Goal: Information Seeking & Learning: Learn about a topic

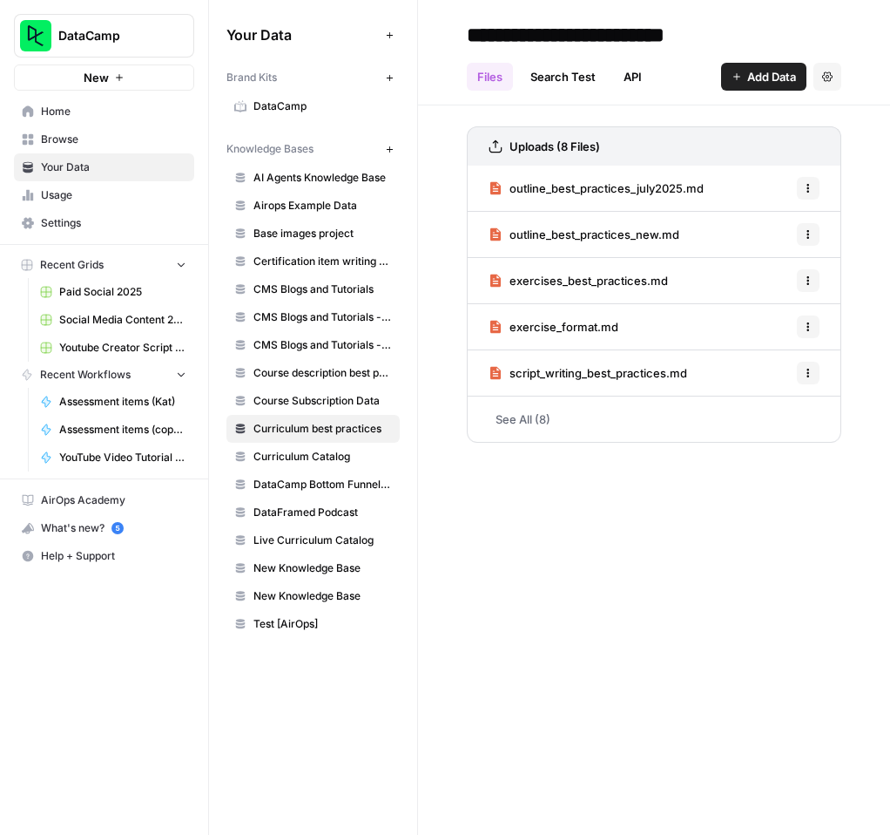
click at [531, 416] on link "See All (8)" at bounding box center [654, 418] width 375 height 45
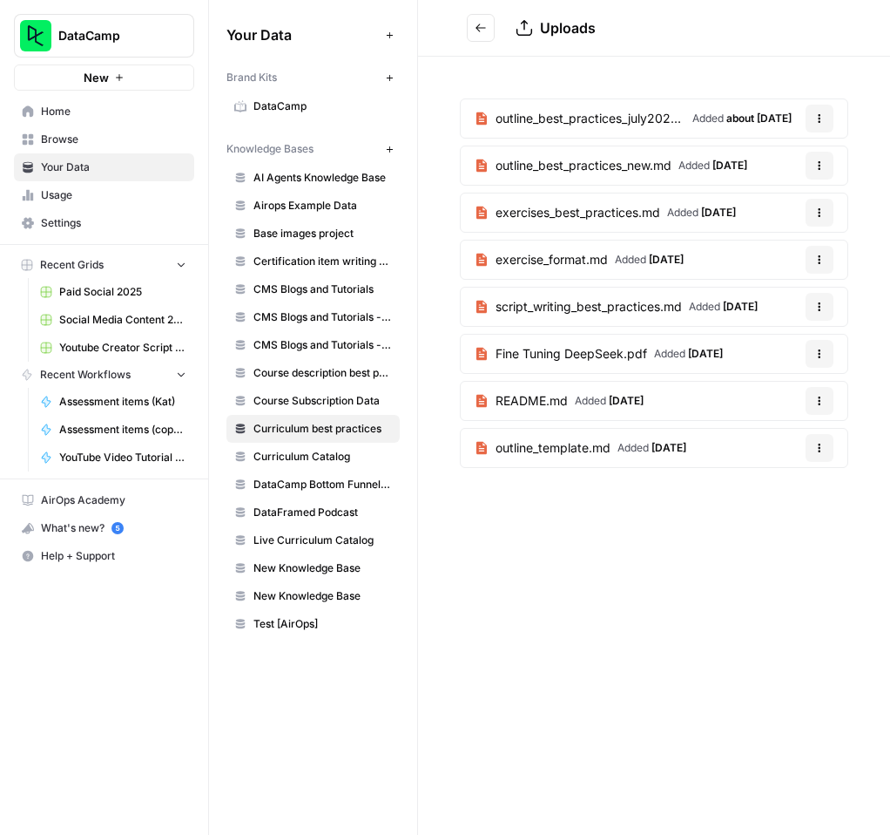
click at [639, 305] on span "script_writing_best_practices.md" at bounding box center [589, 306] width 186 height 17
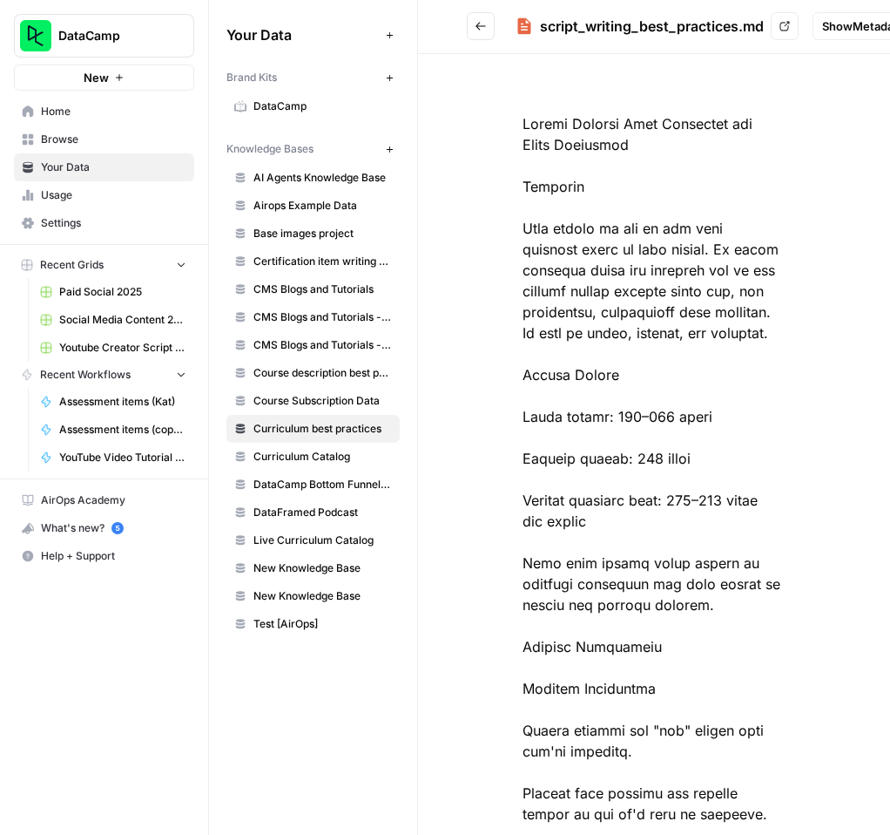
scroll to position [30, 0]
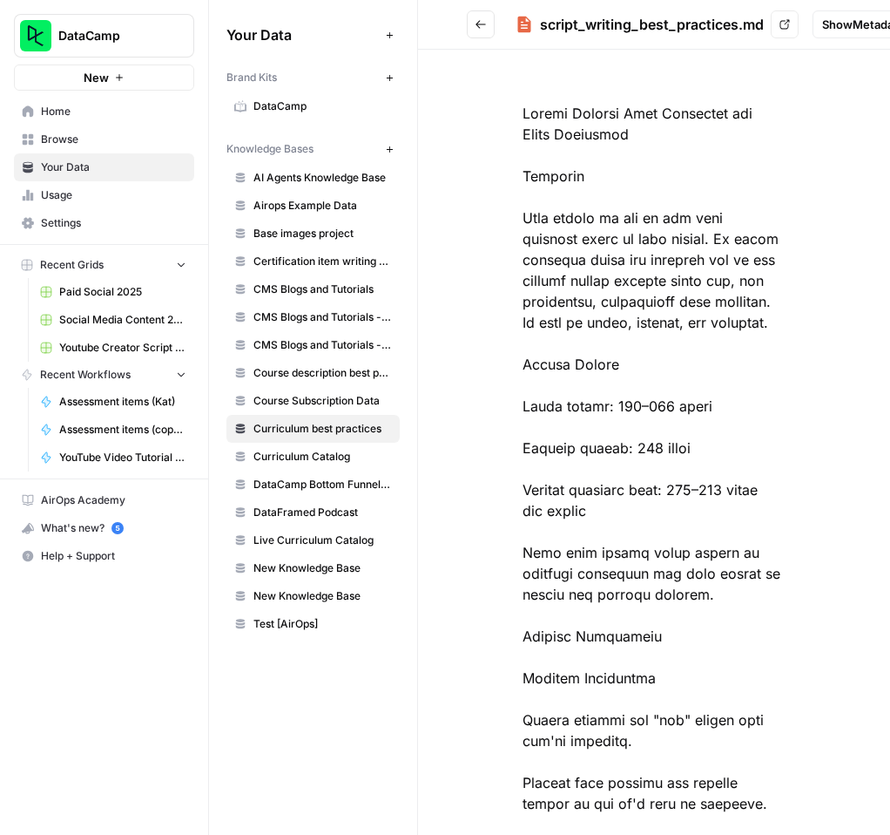
copy body "DataCamp New Home Browse Your Data Usage Settings Recent Grids Paid Social 2025…"
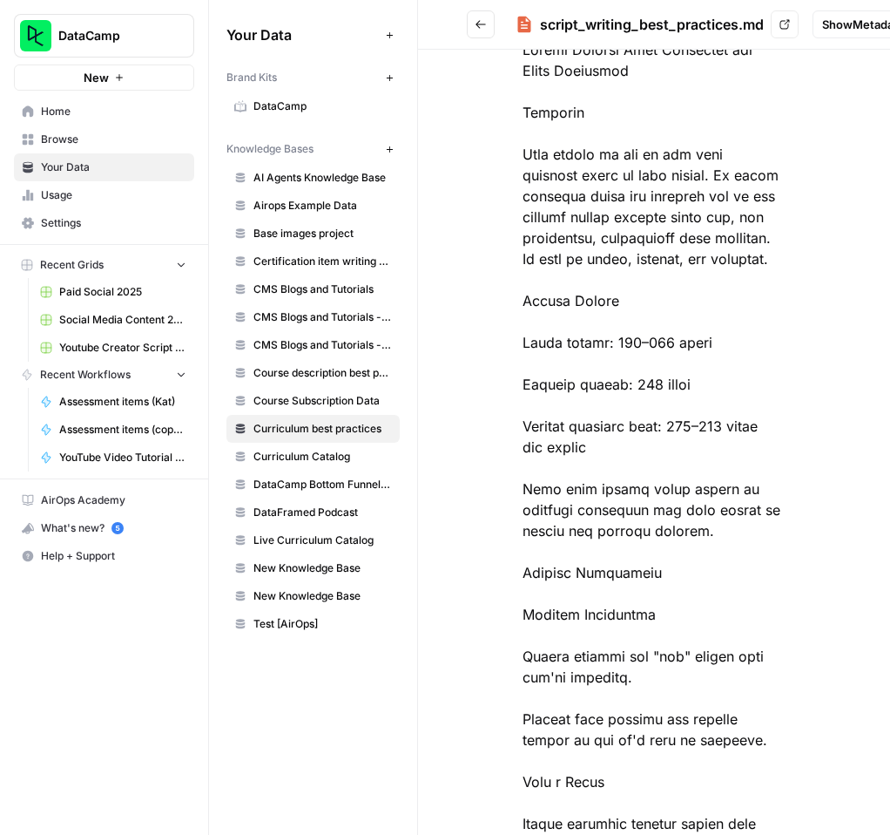
drag, startPoint x: 522, startPoint y: 109, endPoint x: 721, endPoint y: 817, distance: 735.9
click at [719, 824] on div "script_writing_best_practices.md View Show Metadata Options" at bounding box center [654, 417] width 472 height 835
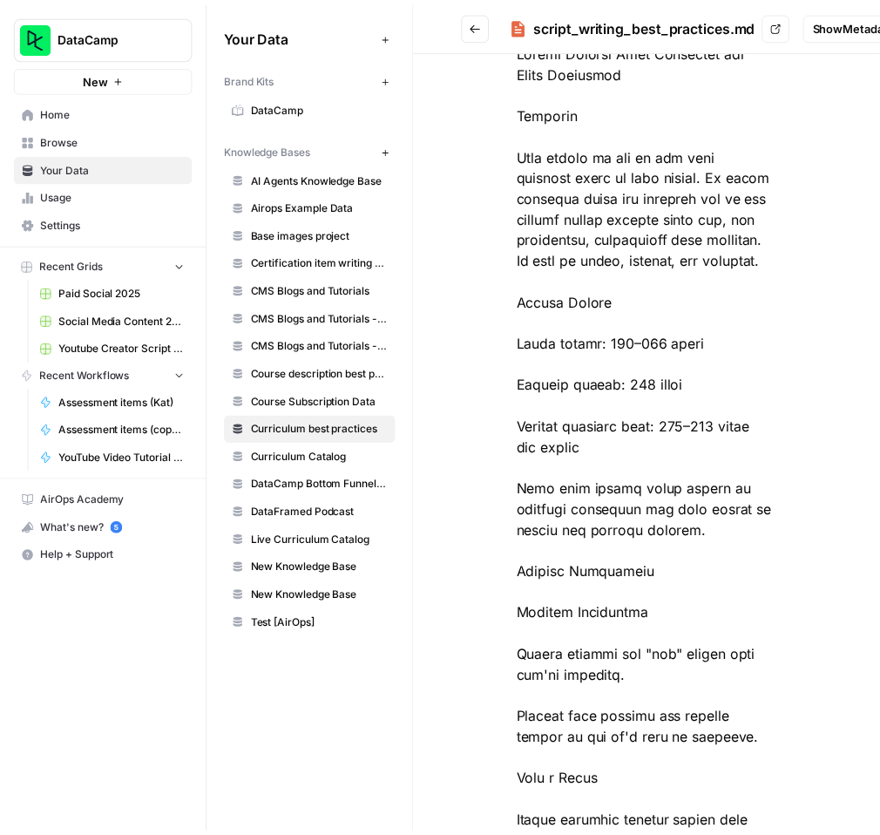
scroll to position [119, 0]
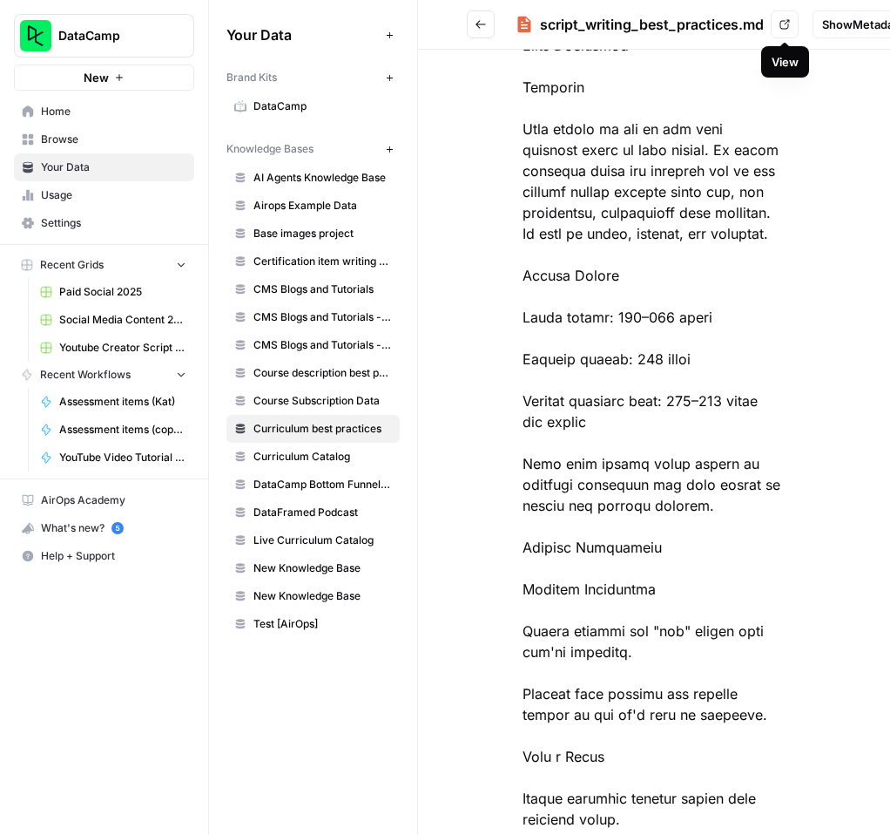
click at [783, 25] on icon at bounding box center [785, 24] width 10 height 10
